Goal: Navigation & Orientation: Find specific page/section

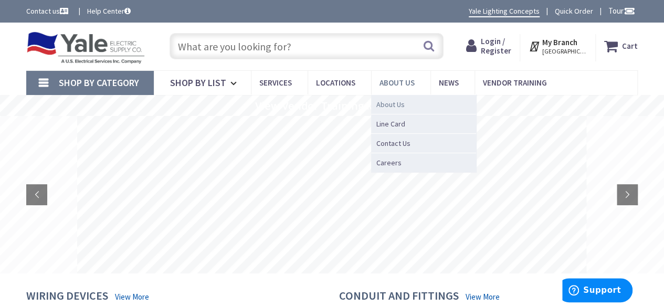
click at [393, 103] on span "About Us" at bounding box center [390, 104] width 28 height 10
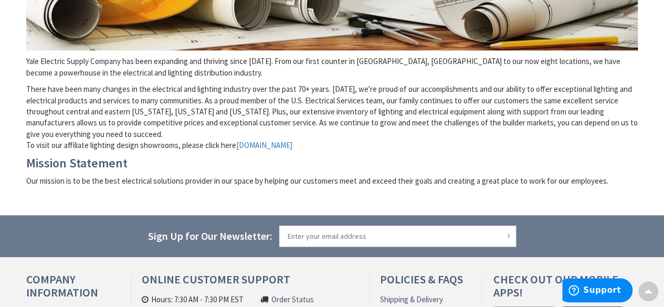
scroll to position [315, 0]
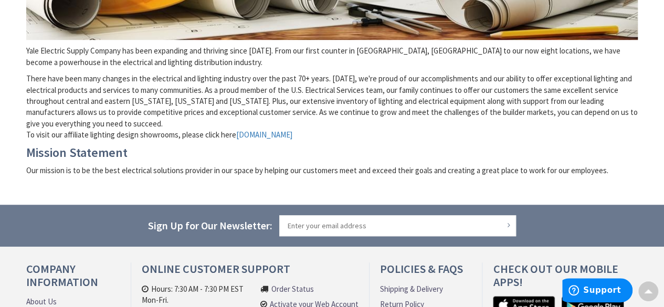
click at [205, 148] on h3 "Mission Statement" at bounding box center [332, 153] width 612 height 14
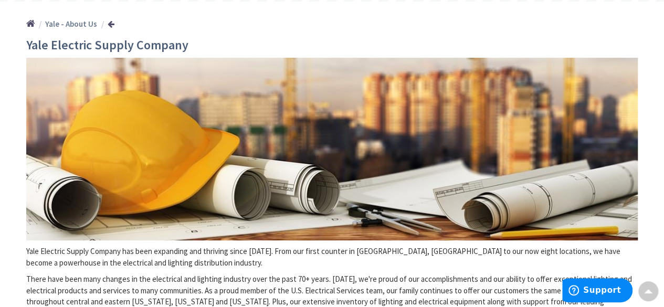
scroll to position [0, 0]
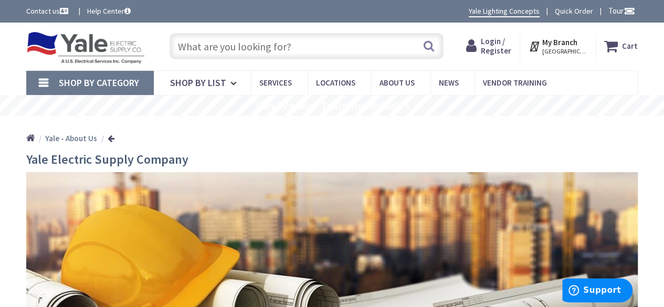
click at [45, 85] on link "Shop By Category" at bounding box center [90, 83] width 128 height 24
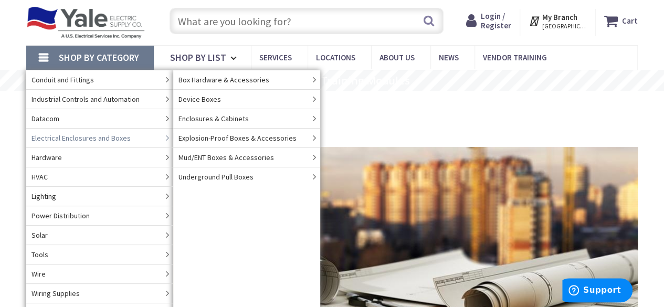
scroll to position [105, 0]
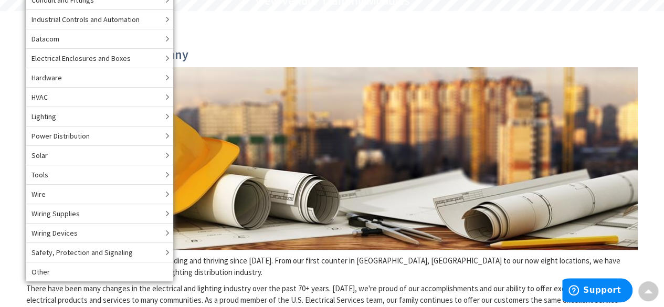
click at [387, 50] on h3 "Yale Electric Supply Company" at bounding box center [332, 55] width 612 height 14
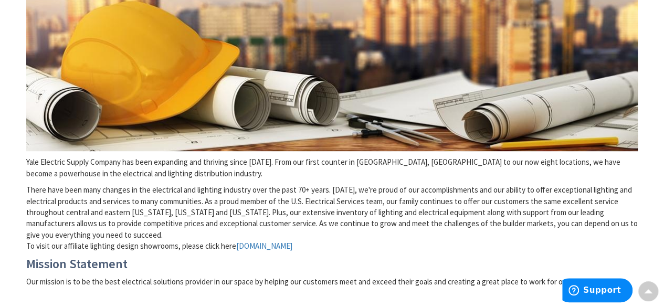
scroll to position [210, 0]
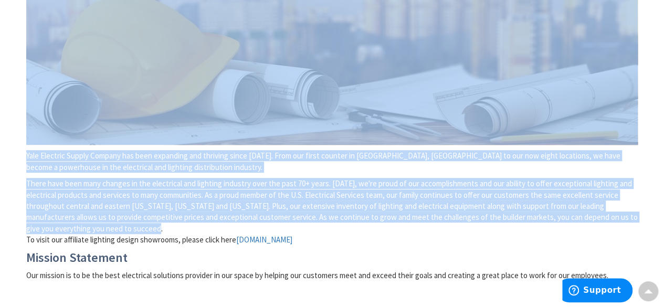
drag, startPoint x: 24, startPoint y: 155, endPoint x: 169, endPoint y: 226, distance: 161.3
click at [169, 226] on main "Yale Electric Supply Company Yale Electric Supply Company has been expanding an…" at bounding box center [332, 126] width 664 height 367
copy div "Yale Electric Supply Company Yale Electric Supply Company has been expanding an…"
